Goal: Submit feedback/report problem

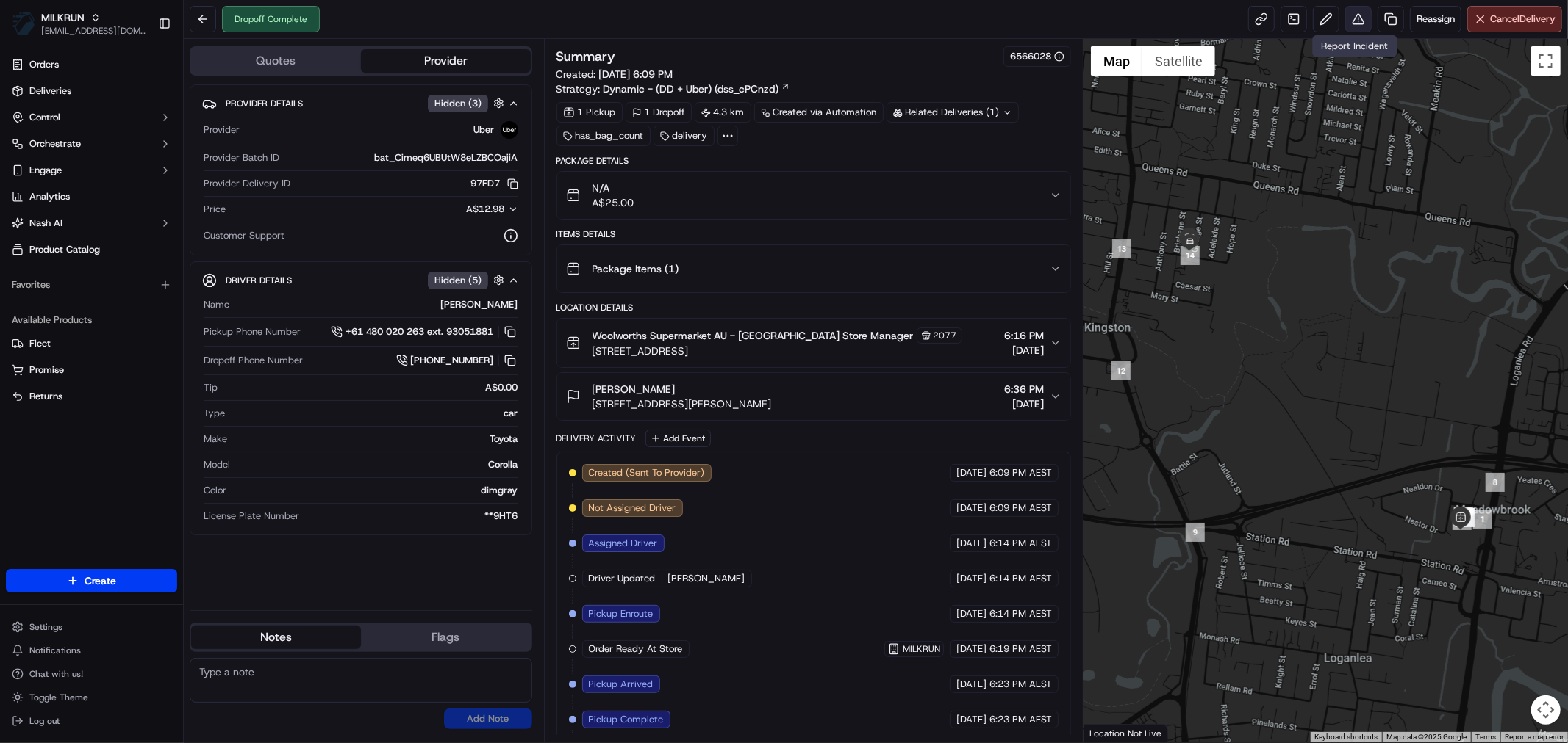
click at [1356, 21] on button at bounding box center [1358, 19] width 26 height 26
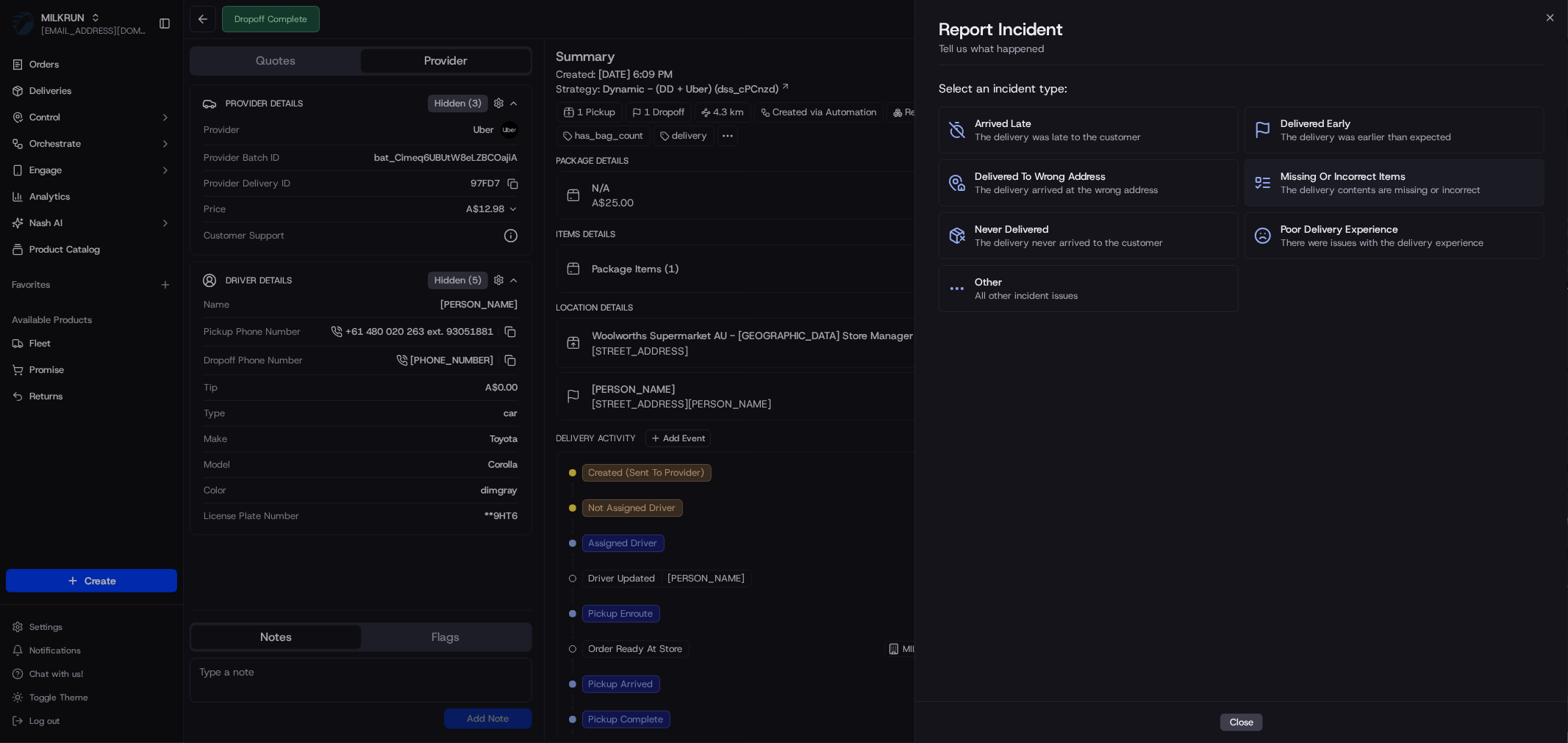
click at [1366, 178] on span "Missing Or Incorrect Items" at bounding box center [1380, 177] width 200 height 15
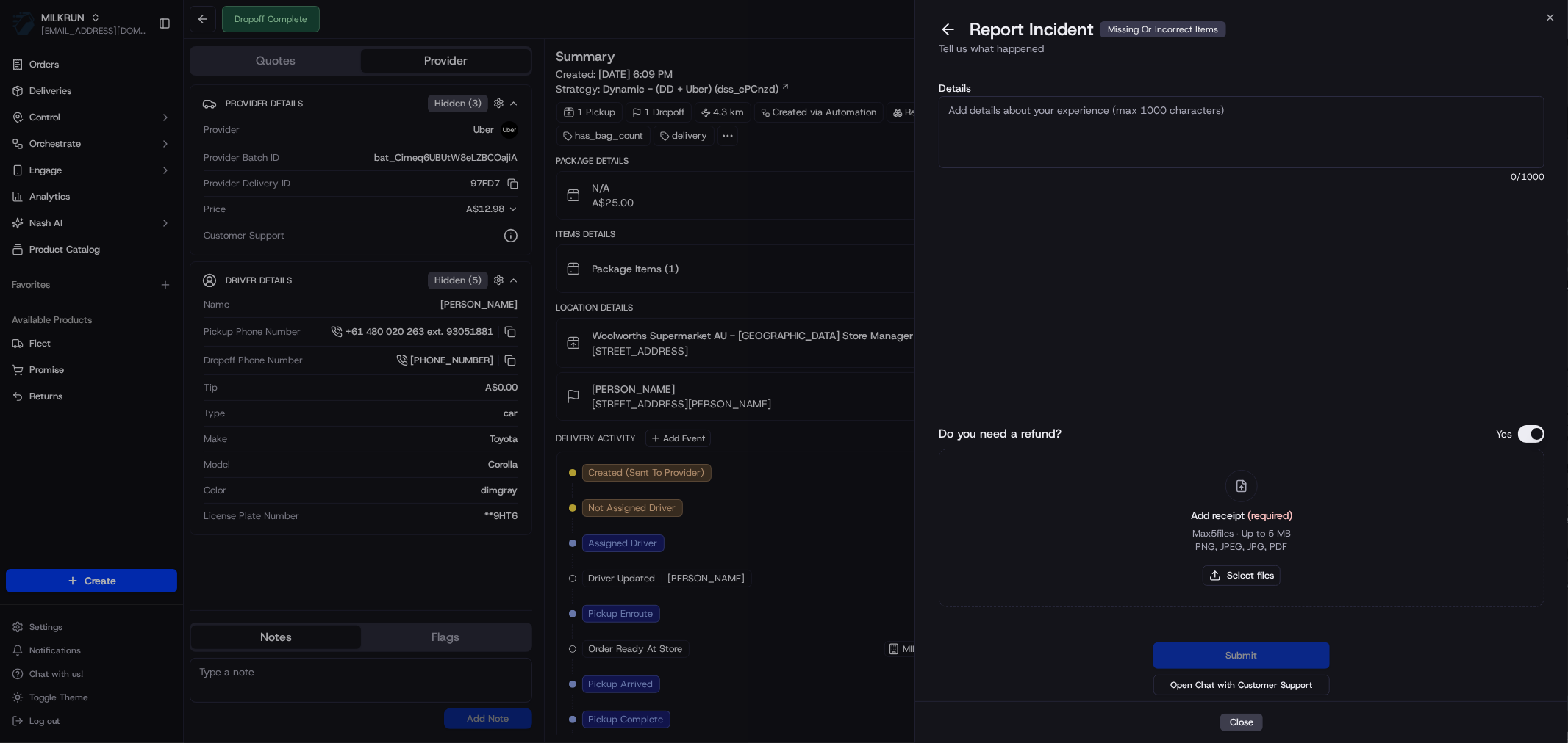
click at [1097, 133] on textarea "Details" at bounding box center [1241, 132] width 605 height 72
paste textarea "OAK Chocolate Flavoured Milk 600mL x 2 Snickers Chocolate Bar Peanuts Caramel N…"
click at [943, 157] on textarea "Customer is missing OAK Chocolate Flavoured Milk 600mL x 2 Snickers Chocolate B…" at bounding box center [1241, 132] width 605 height 72
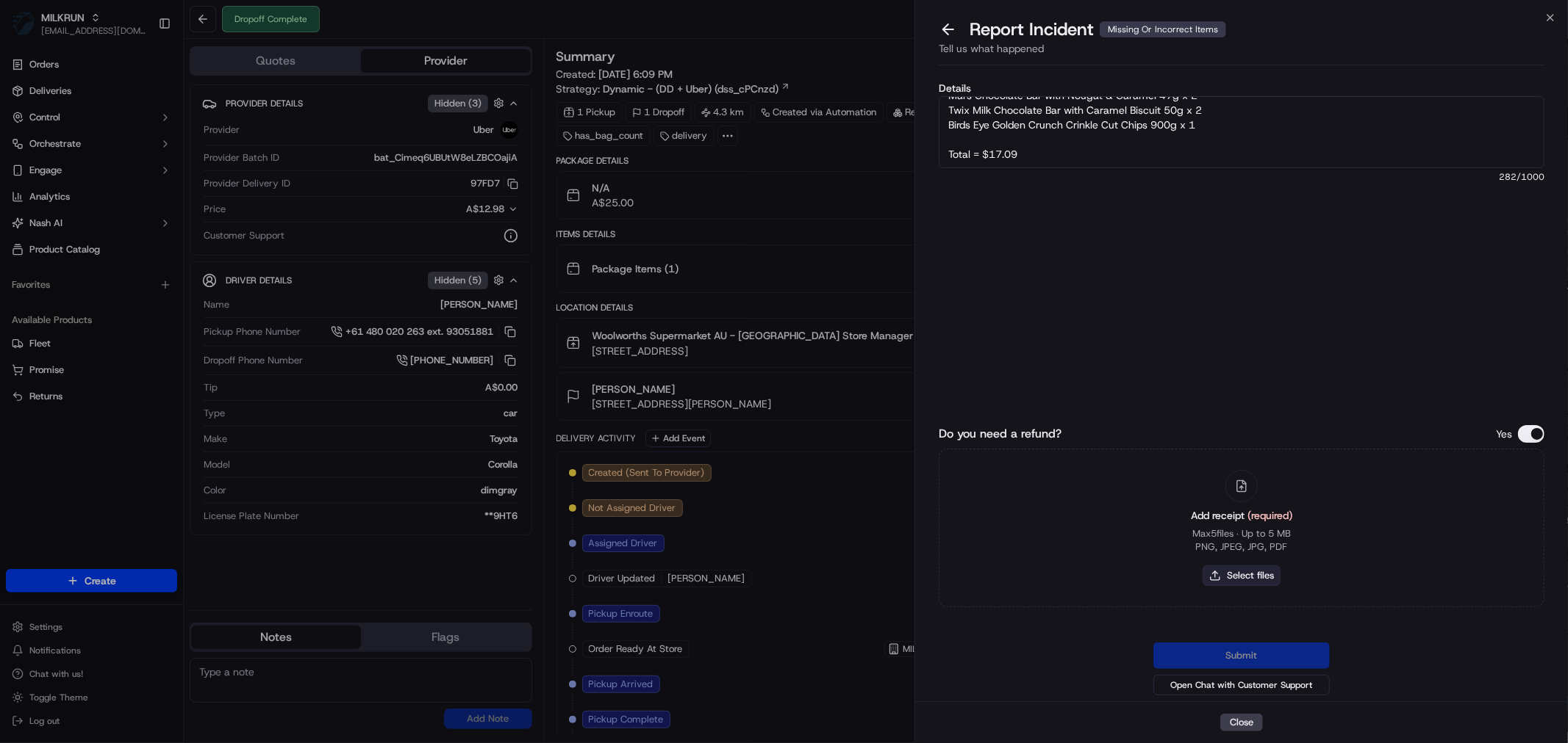
type textarea "Customer is missing OAK Chocolate Flavoured Milk 600mL x 2 Snickers Chocolate B…"
click at [1239, 584] on button "Select files" at bounding box center [1241, 576] width 77 height 21
type input "C:\fakepath\[PERSON_NAME] 1.jpg"
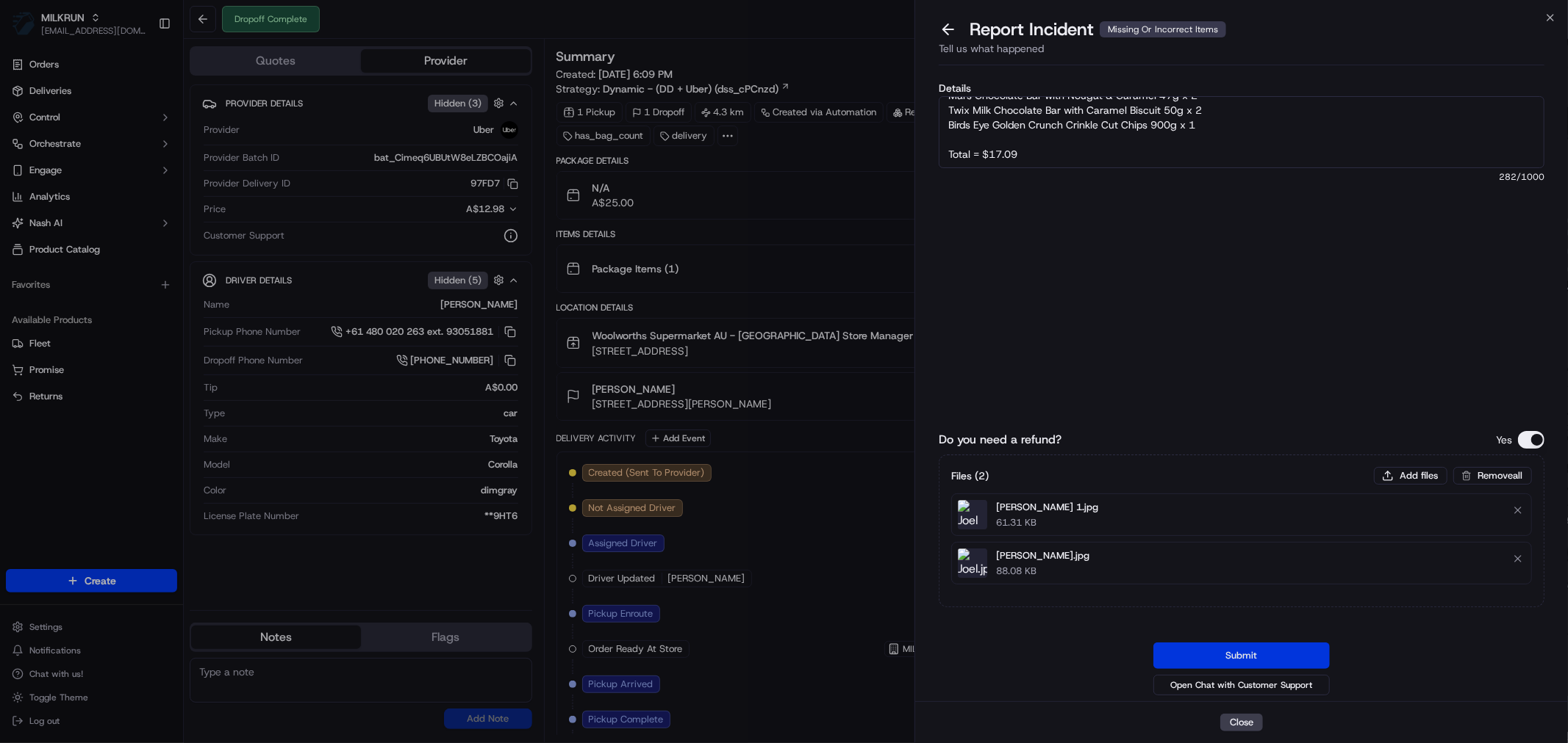
click at [1267, 657] on button "Submit" at bounding box center [1241, 656] width 177 height 26
